Goal: Information Seeking & Learning: Check status

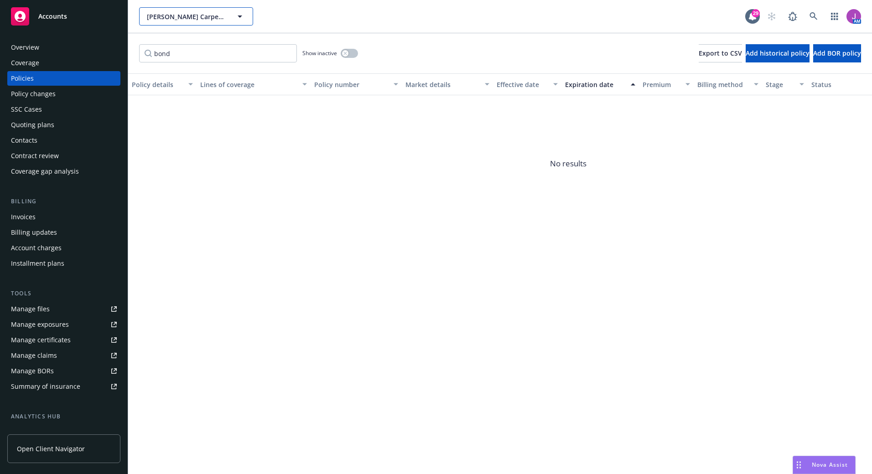
click at [209, 15] on span "Colletta Carpet Cleaning and Janitorial Services, Inc." at bounding box center [186, 17] width 79 height 10
type input "premier wall"
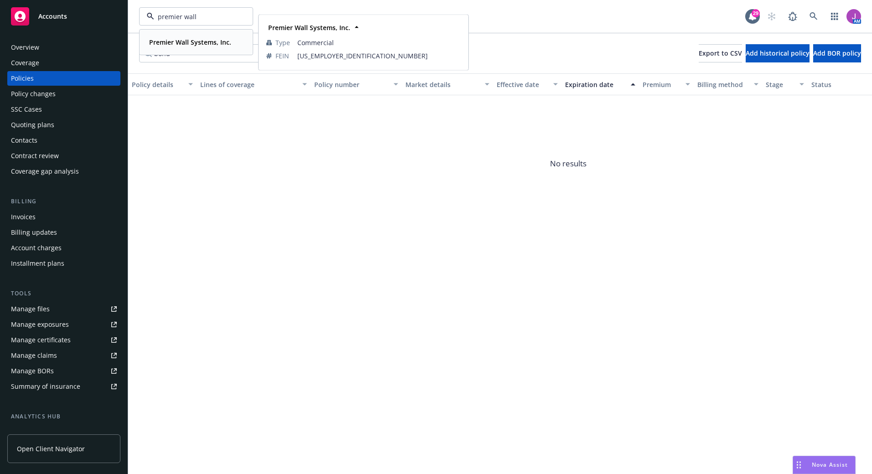
click at [208, 48] on div "Premier Wall Systems, Inc." at bounding box center [189, 42] width 88 height 13
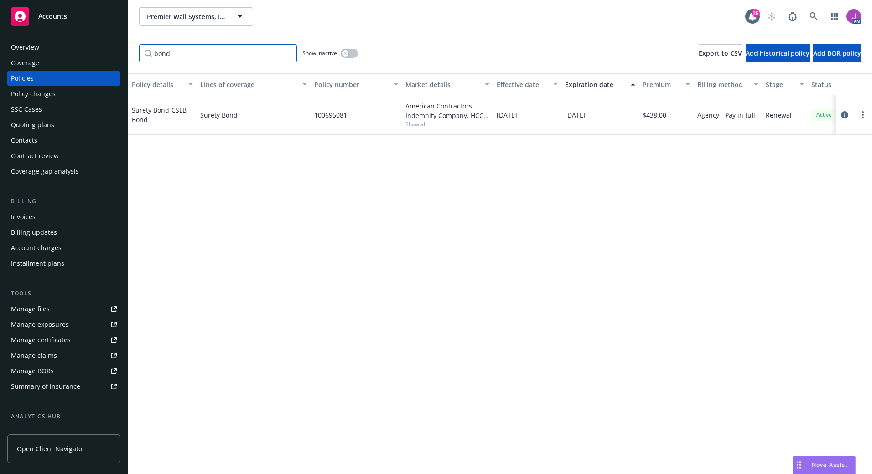
click at [286, 55] on input "bond" at bounding box center [218, 53] width 158 height 18
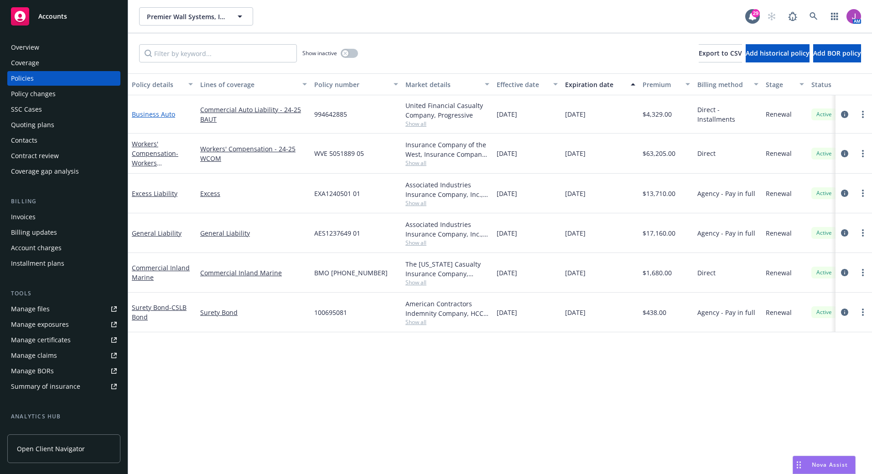
click at [168, 112] on link "Business Auto" at bounding box center [153, 114] width 43 height 9
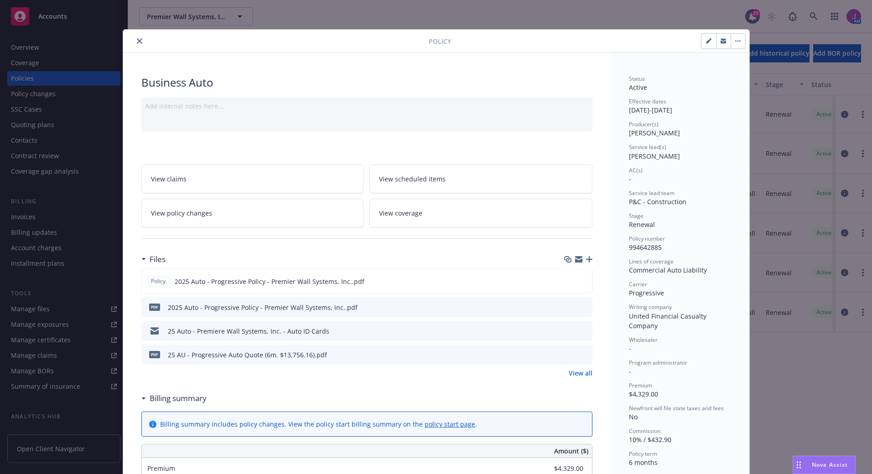
click at [137, 43] on icon "close" at bounding box center [139, 40] width 5 height 5
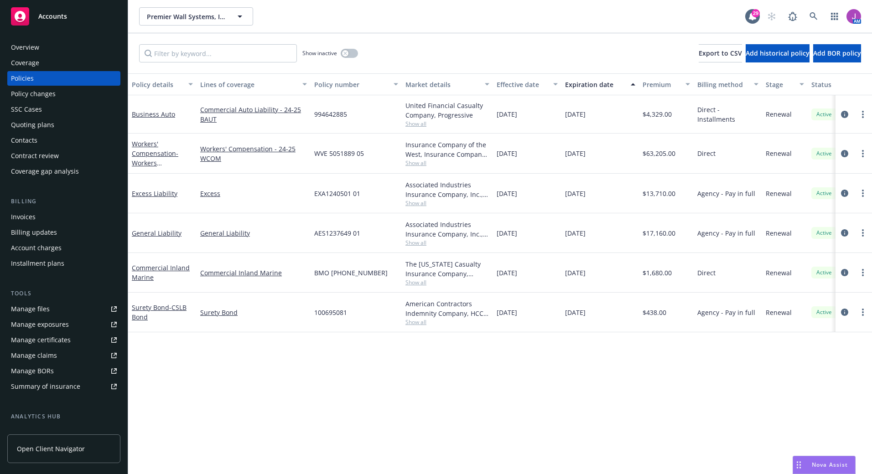
click at [415, 125] on span "Show all" at bounding box center [447, 124] width 84 height 8
click at [170, 18] on span "Premier Wall Systems, Inc." at bounding box center [186, 17] width 79 height 10
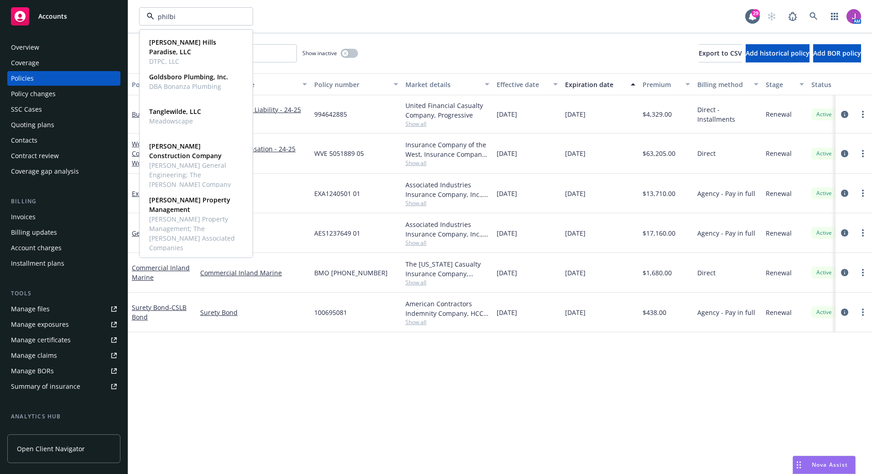
type input "philbin"
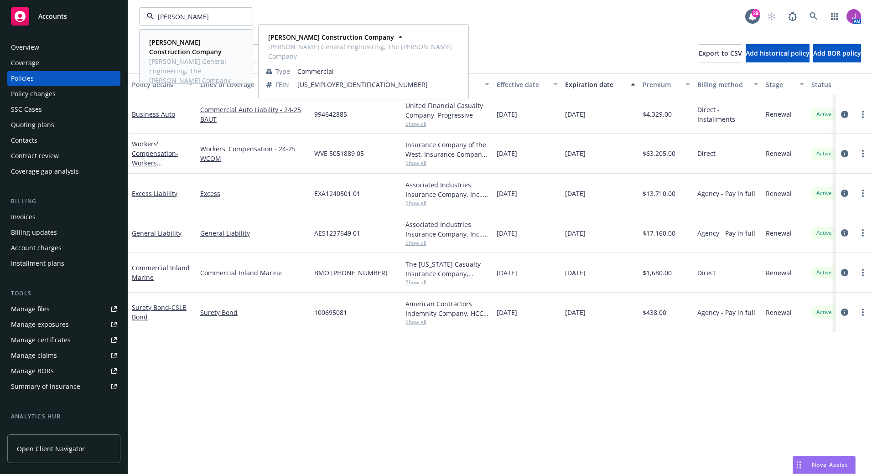
click at [175, 46] on strong "[PERSON_NAME] Construction Company" at bounding box center [185, 47] width 72 height 18
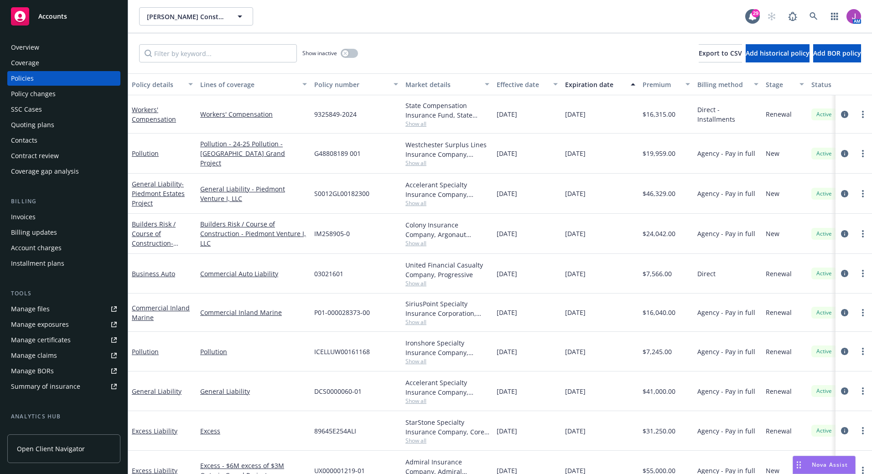
click at [46, 126] on div "Quoting plans" at bounding box center [32, 125] width 43 height 15
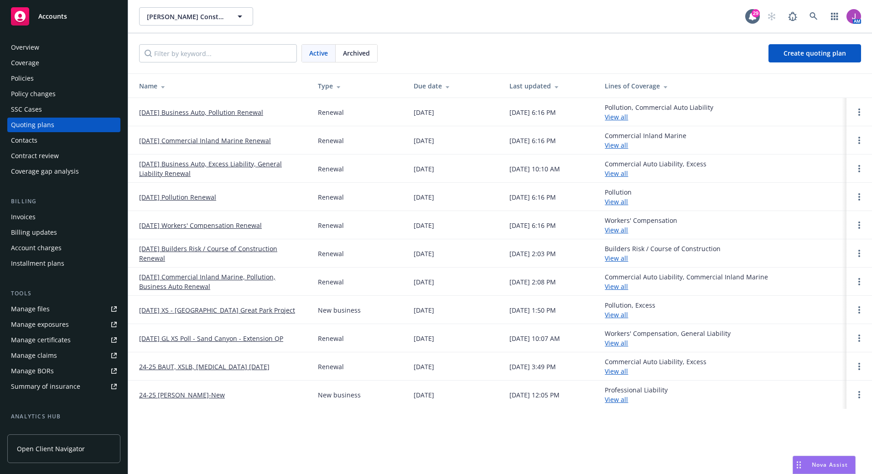
click at [38, 79] on div "Policies" at bounding box center [64, 78] width 106 height 15
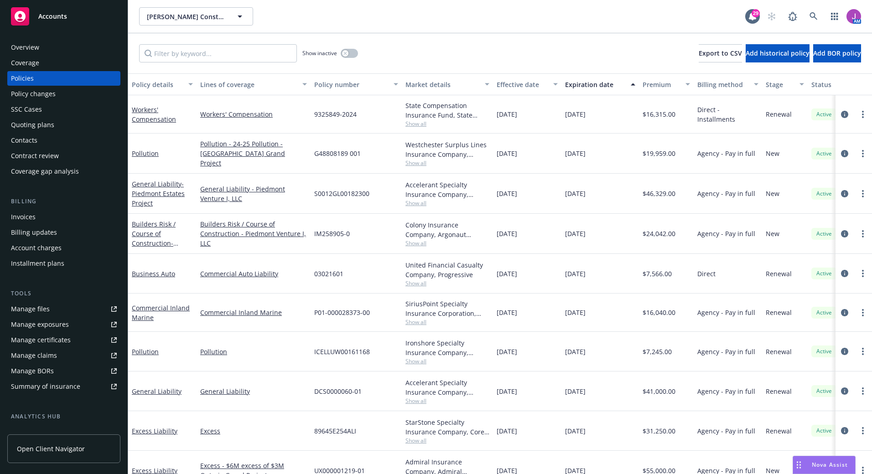
scroll to position [23, 0]
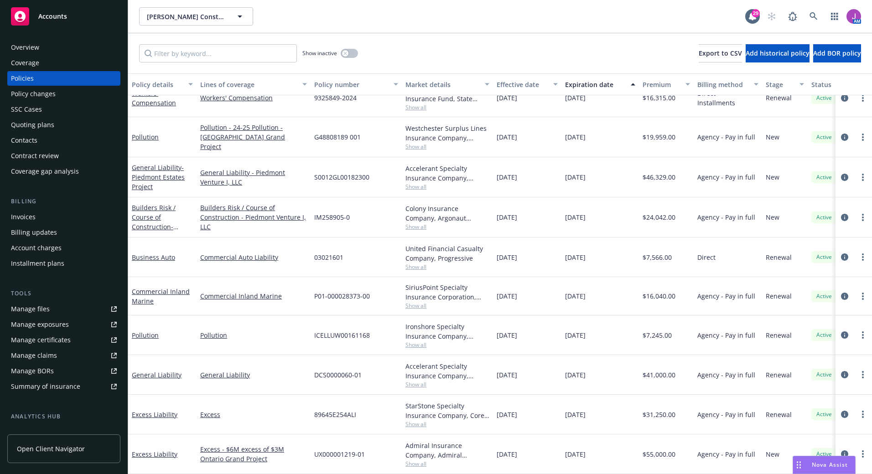
click at [34, 121] on div "Quoting plans" at bounding box center [32, 125] width 43 height 15
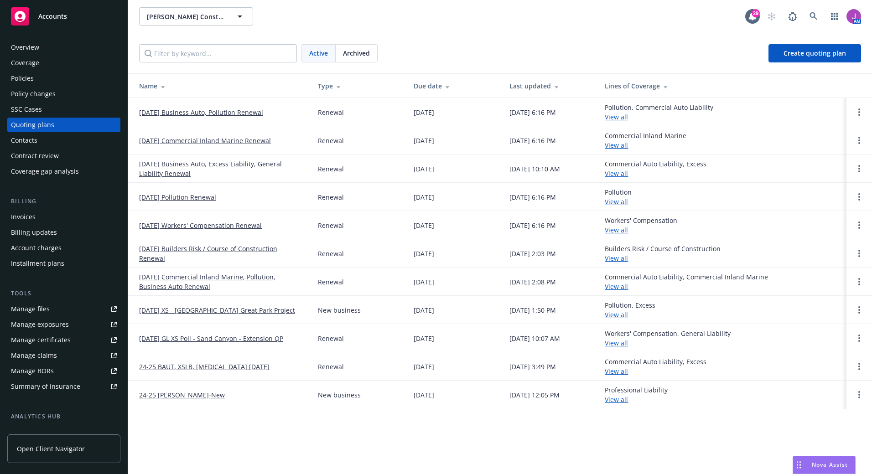
click at [363, 52] on span "Archived" at bounding box center [356, 53] width 27 height 10
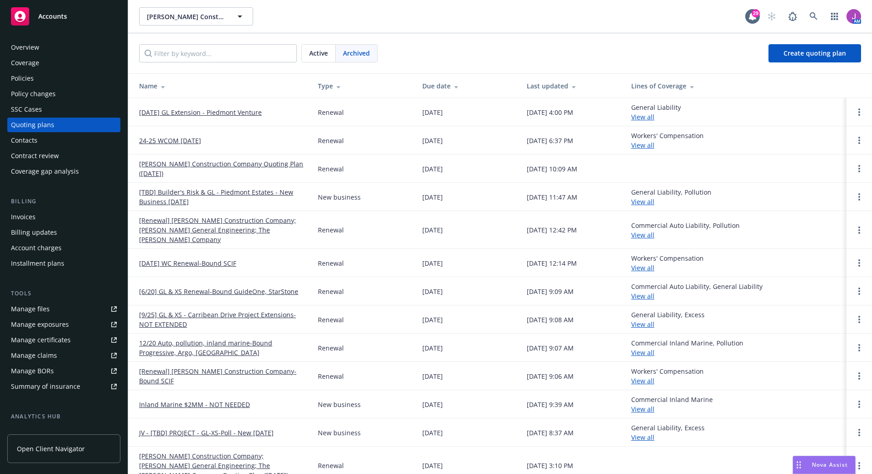
click at [323, 56] on span "Active" at bounding box center [318, 53] width 19 height 10
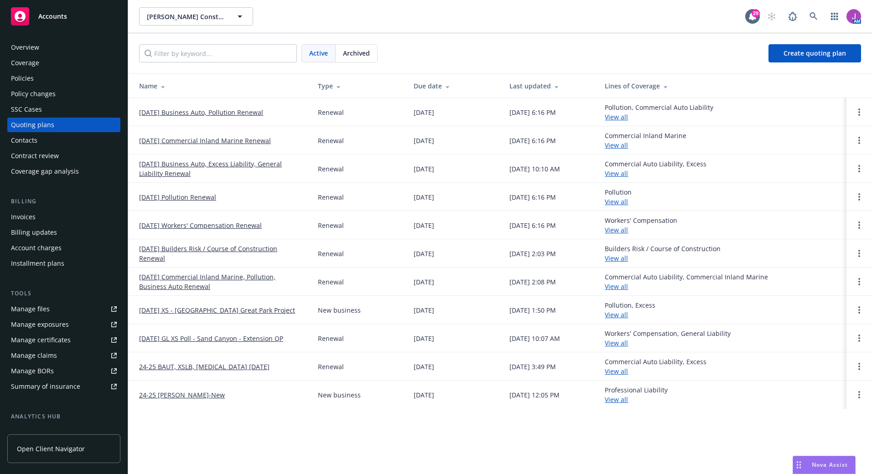
click at [30, 81] on div "Policies" at bounding box center [22, 78] width 23 height 15
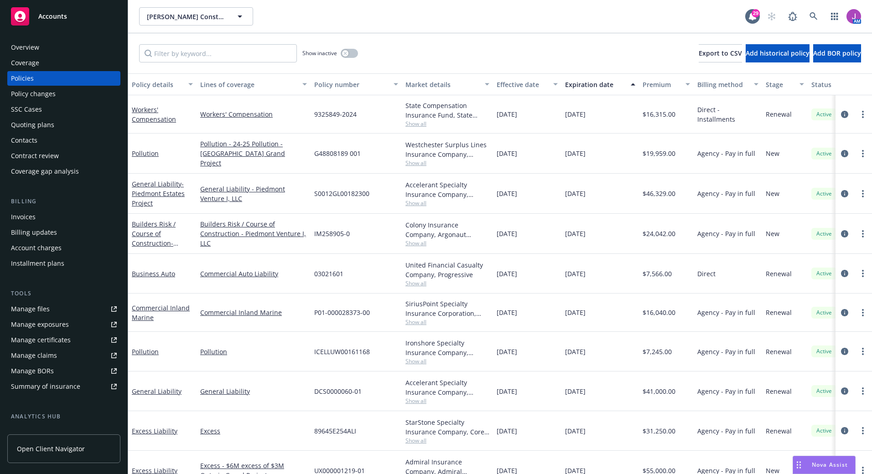
click at [25, 127] on div "Quoting plans" at bounding box center [32, 125] width 43 height 15
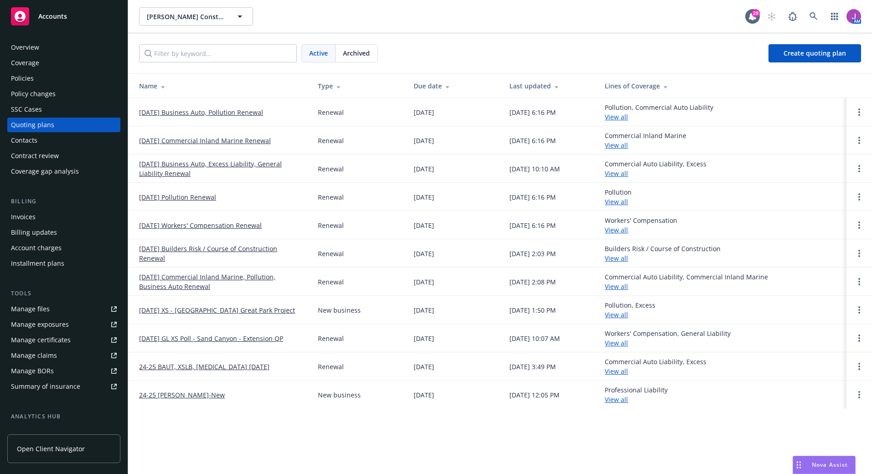
click at [191, 196] on link "10/21/25 Pollution Renewal" at bounding box center [177, 197] width 77 height 10
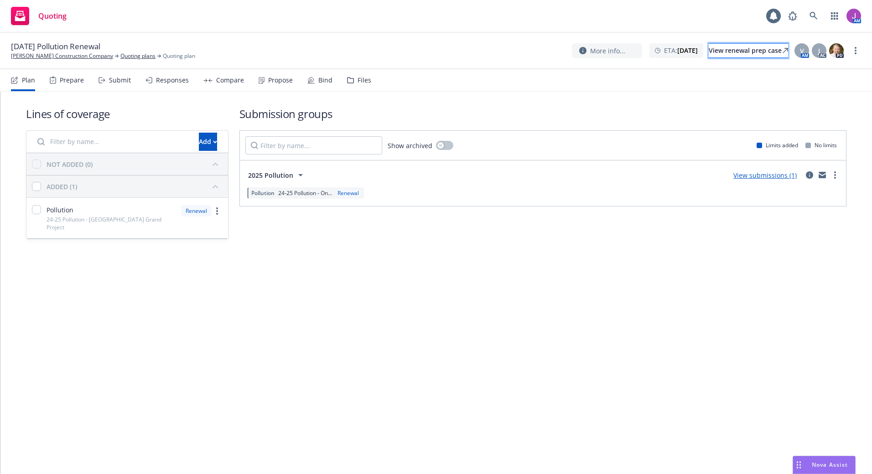
click at [708, 50] on div "View renewal prep case" at bounding box center [747, 51] width 79 height 14
click at [86, 57] on link "[PERSON_NAME] Construction Company" at bounding box center [62, 56] width 102 height 8
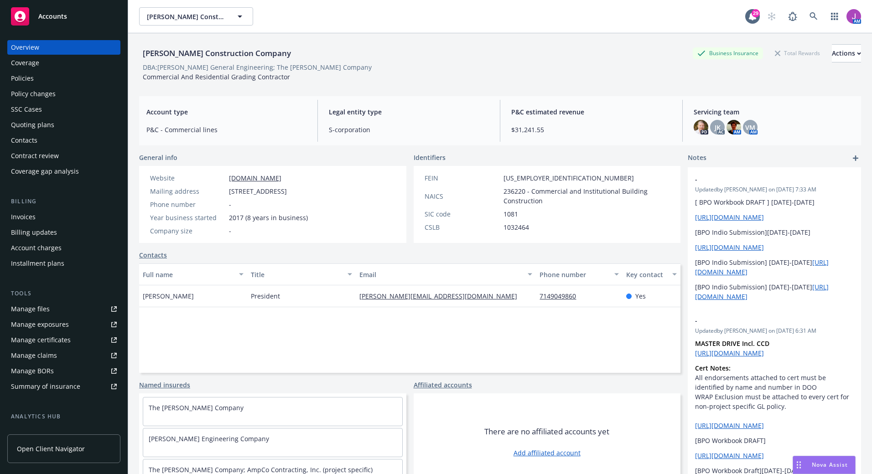
click at [67, 79] on div "Policies" at bounding box center [64, 78] width 106 height 15
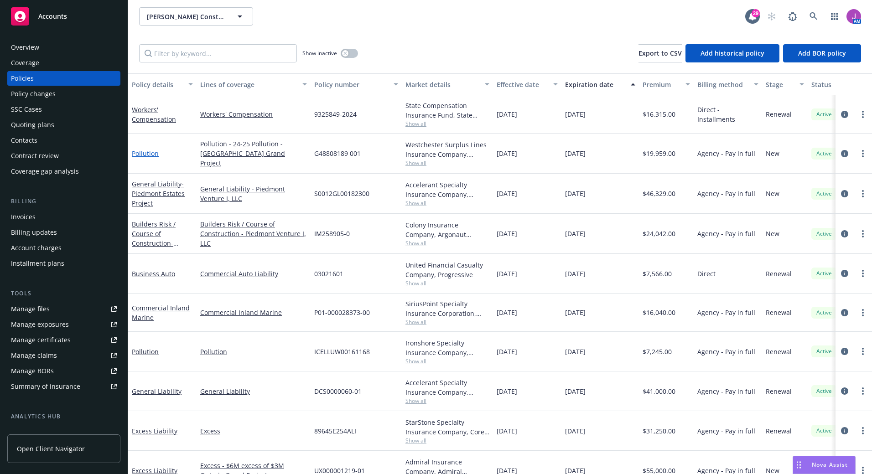
click at [151, 152] on link "Pollution" at bounding box center [145, 153] width 27 height 9
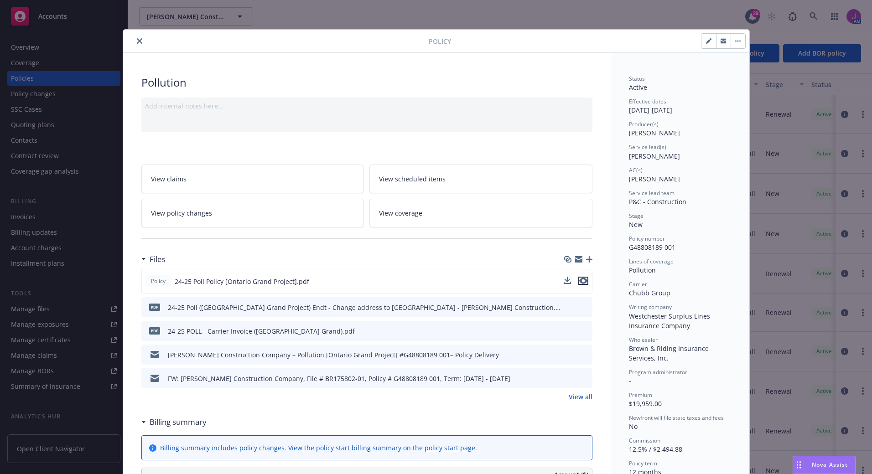
click at [579, 282] on icon "preview file" at bounding box center [583, 281] width 8 height 6
click at [137, 43] on icon "close" at bounding box center [139, 40] width 5 height 5
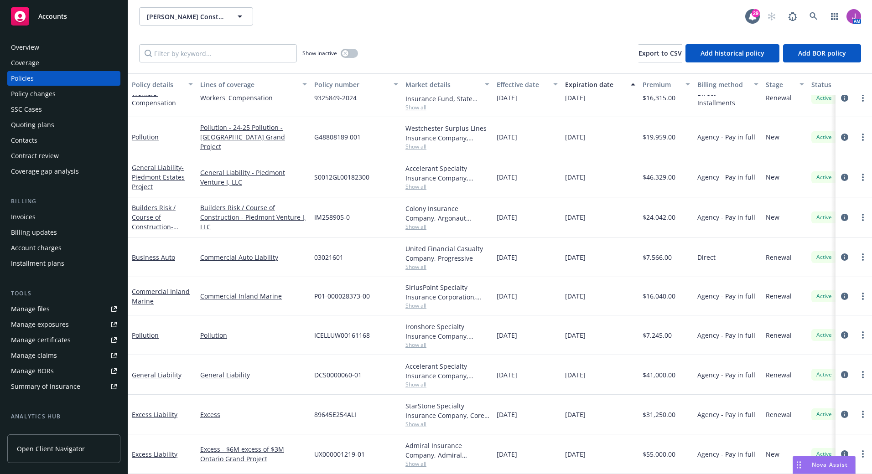
scroll to position [23, 0]
click at [151, 450] on link "Excess Liability" at bounding box center [155, 454] width 46 height 9
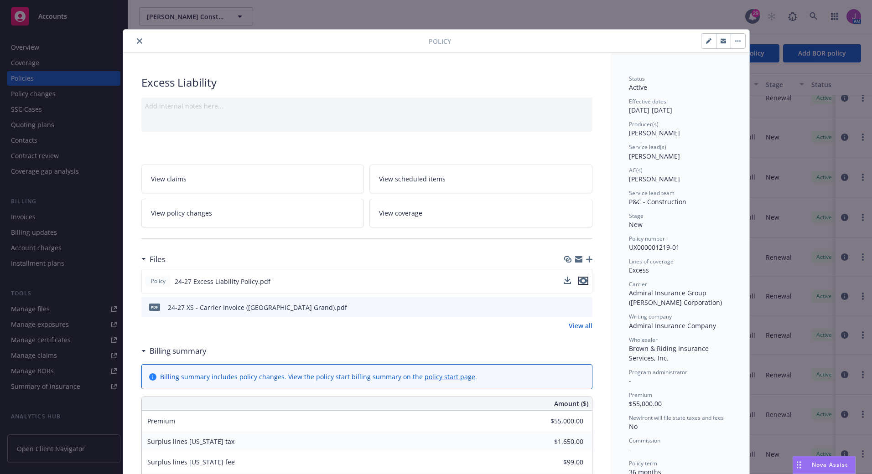
click at [579, 280] on icon "preview file" at bounding box center [583, 281] width 8 height 6
click at [139, 37] on button "close" at bounding box center [139, 41] width 11 height 11
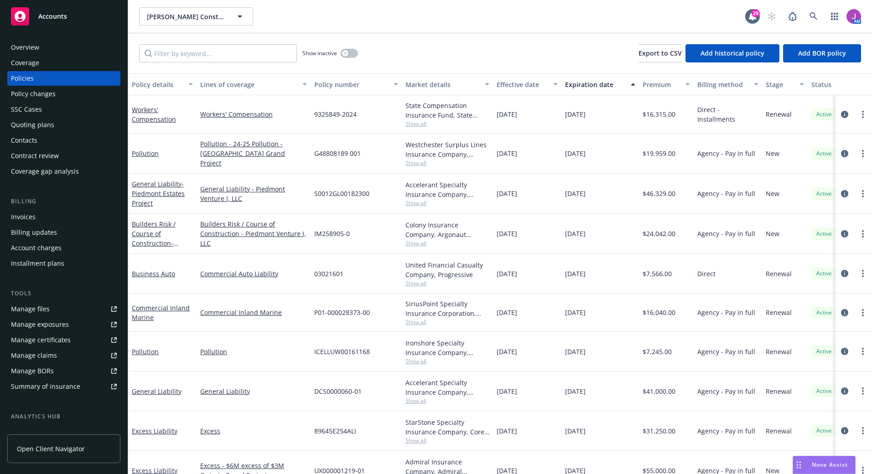
scroll to position [23, 0]
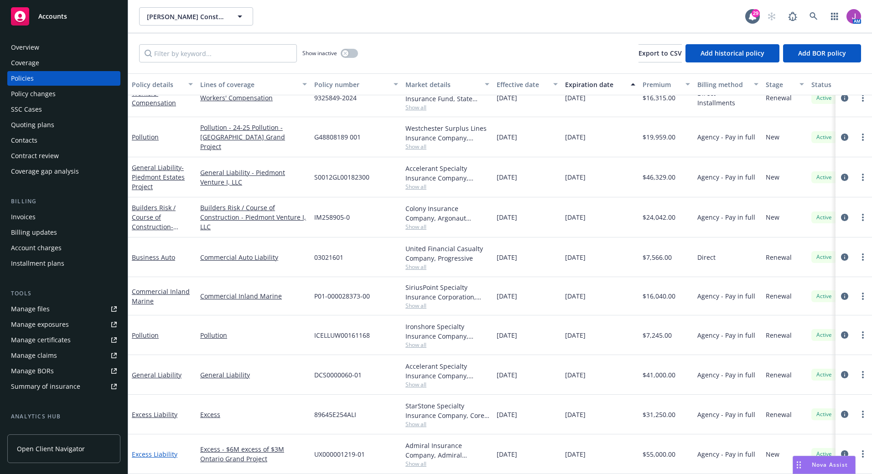
click at [155, 450] on link "Excess Liability" at bounding box center [155, 454] width 46 height 9
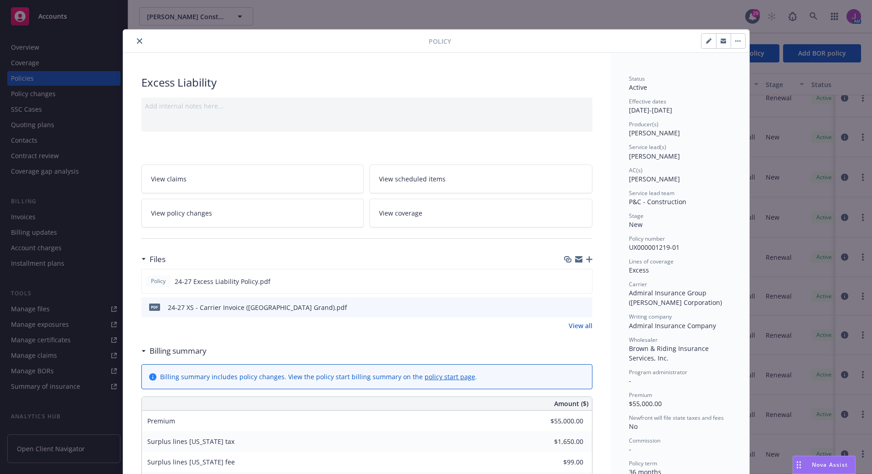
scroll to position [27, 0]
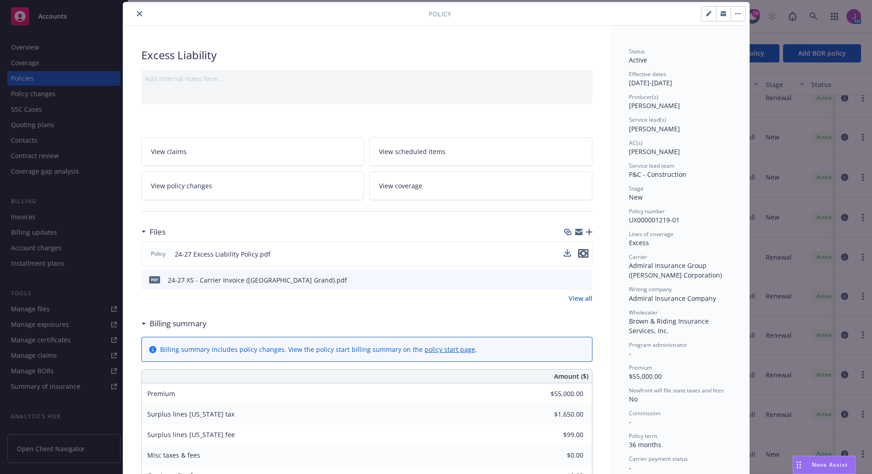
click at [579, 253] on icon "preview file" at bounding box center [583, 253] width 8 height 6
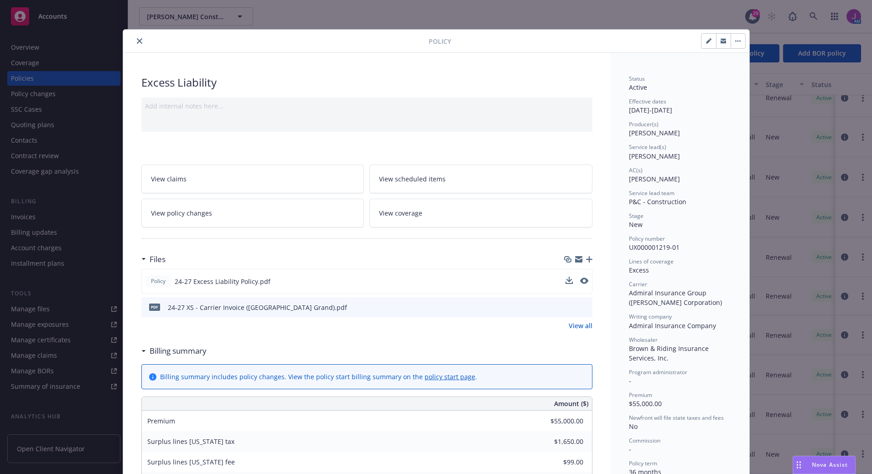
click at [134, 37] on button "close" at bounding box center [139, 41] width 11 height 11
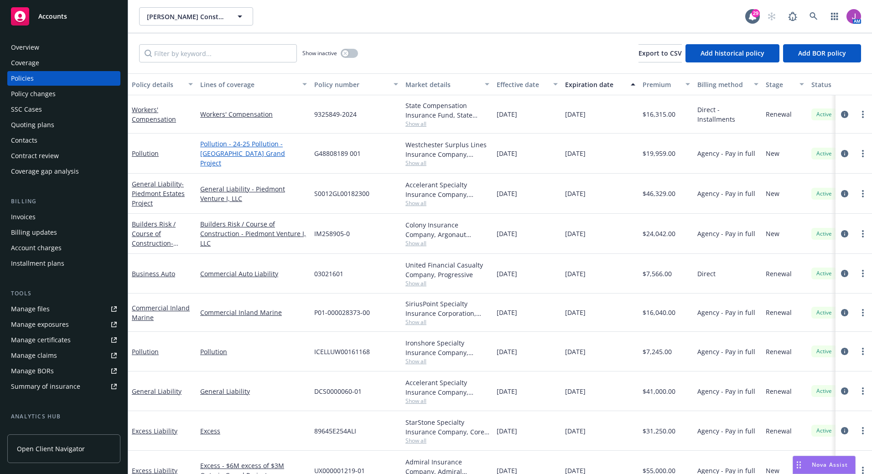
click at [217, 156] on link "Pollution - 24-25 Pollution - [GEOGRAPHIC_DATA] Grand Project" at bounding box center [253, 153] width 107 height 29
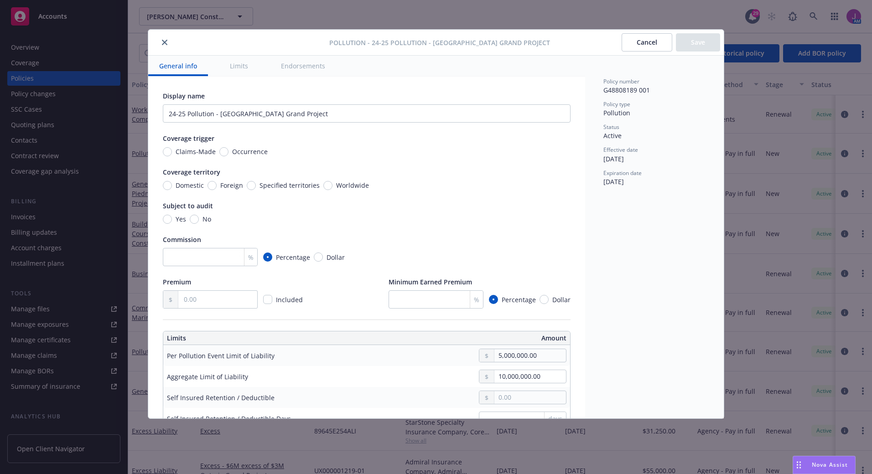
click at [163, 42] on icon "close" at bounding box center [164, 42] width 5 height 5
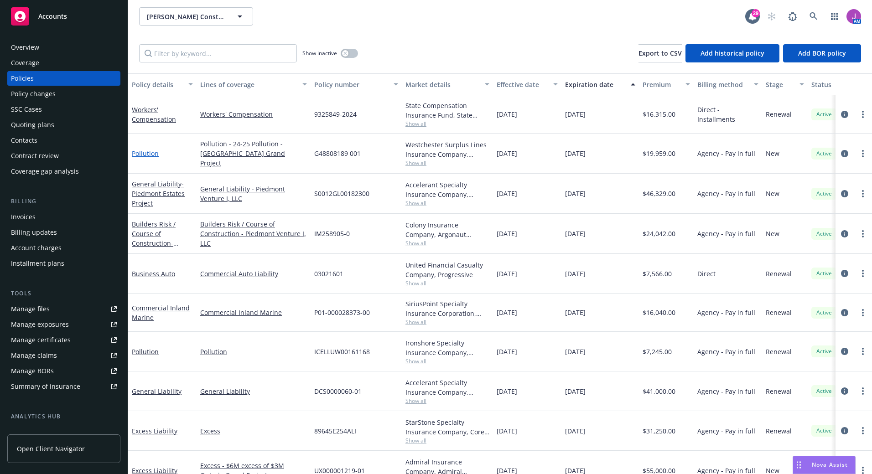
click at [147, 151] on link "Pollution" at bounding box center [145, 153] width 27 height 9
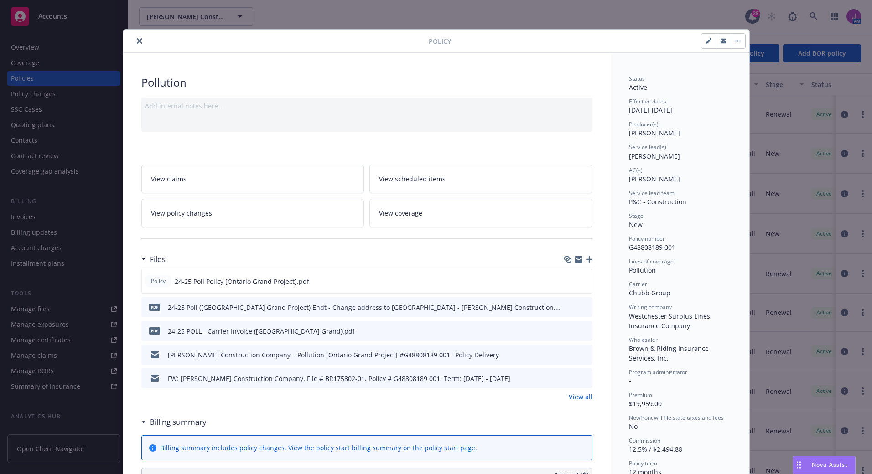
click at [139, 39] on button "close" at bounding box center [139, 41] width 11 height 11
